Goal: Navigation & Orientation: Find specific page/section

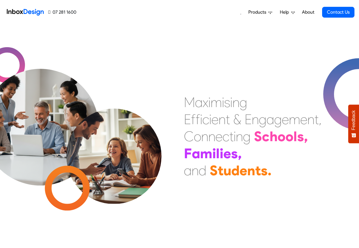
click at [109, 14] on div "Products Mobile APP Pricing Free Webinars & Training Browse all Features Login …" at bounding box center [215, 12] width 278 height 24
click at [265, 12] on span "Products" at bounding box center [258, 12] width 20 height 7
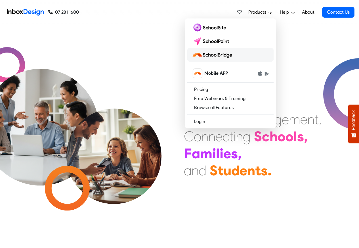
click at [219, 55] on img at bounding box center [213, 54] width 43 height 9
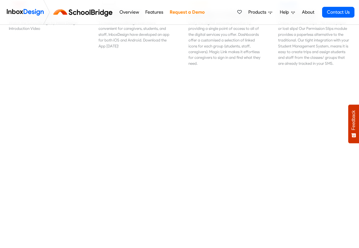
scroll to position [238, 0]
